Goal: Task Accomplishment & Management: Use online tool/utility

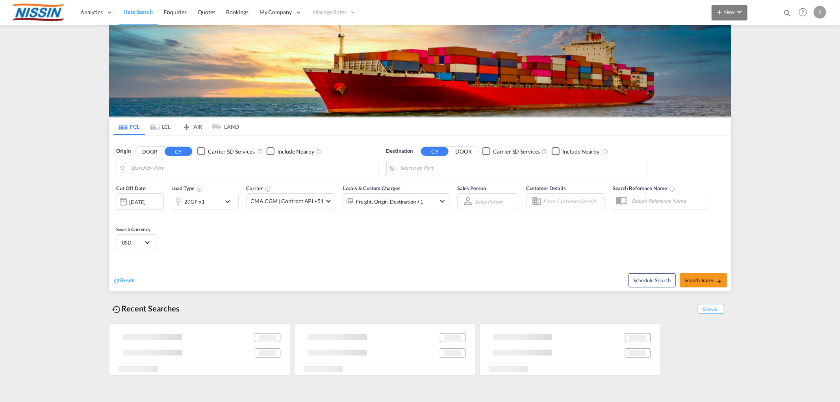
click at [726, 12] on span "New" at bounding box center [730, 12] width 30 height 6
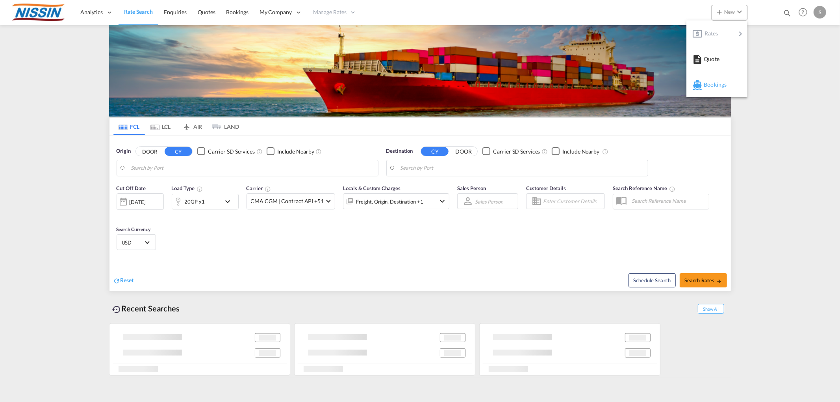
type input "[GEOGRAPHIC_DATA], [GEOGRAPHIC_DATA], USMEM"
type input "[GEOGRAPHIC_DATA], [GEOGRAPHIC_DATA]"
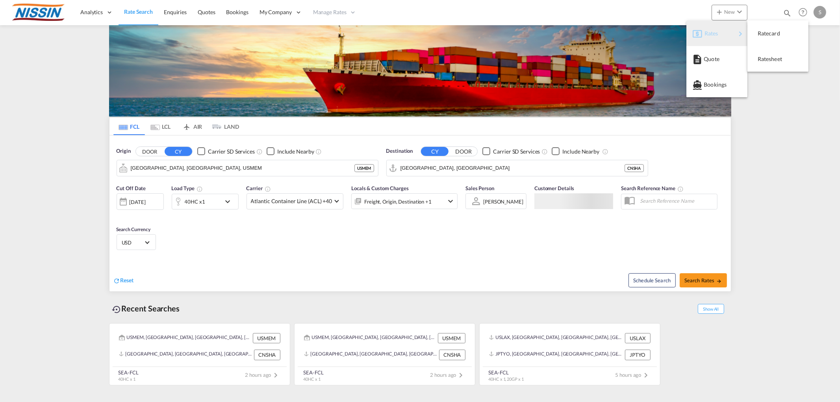
click at [710, 38] on span "Rates" at bounding box center [708, 34] width 9 height 16
click at [760, 57] on span "Ratesheet" at bounding box center [761, 59] width 9 height 16
